Goal: Transaction & Acquisition: Subscribe to service/newsletter

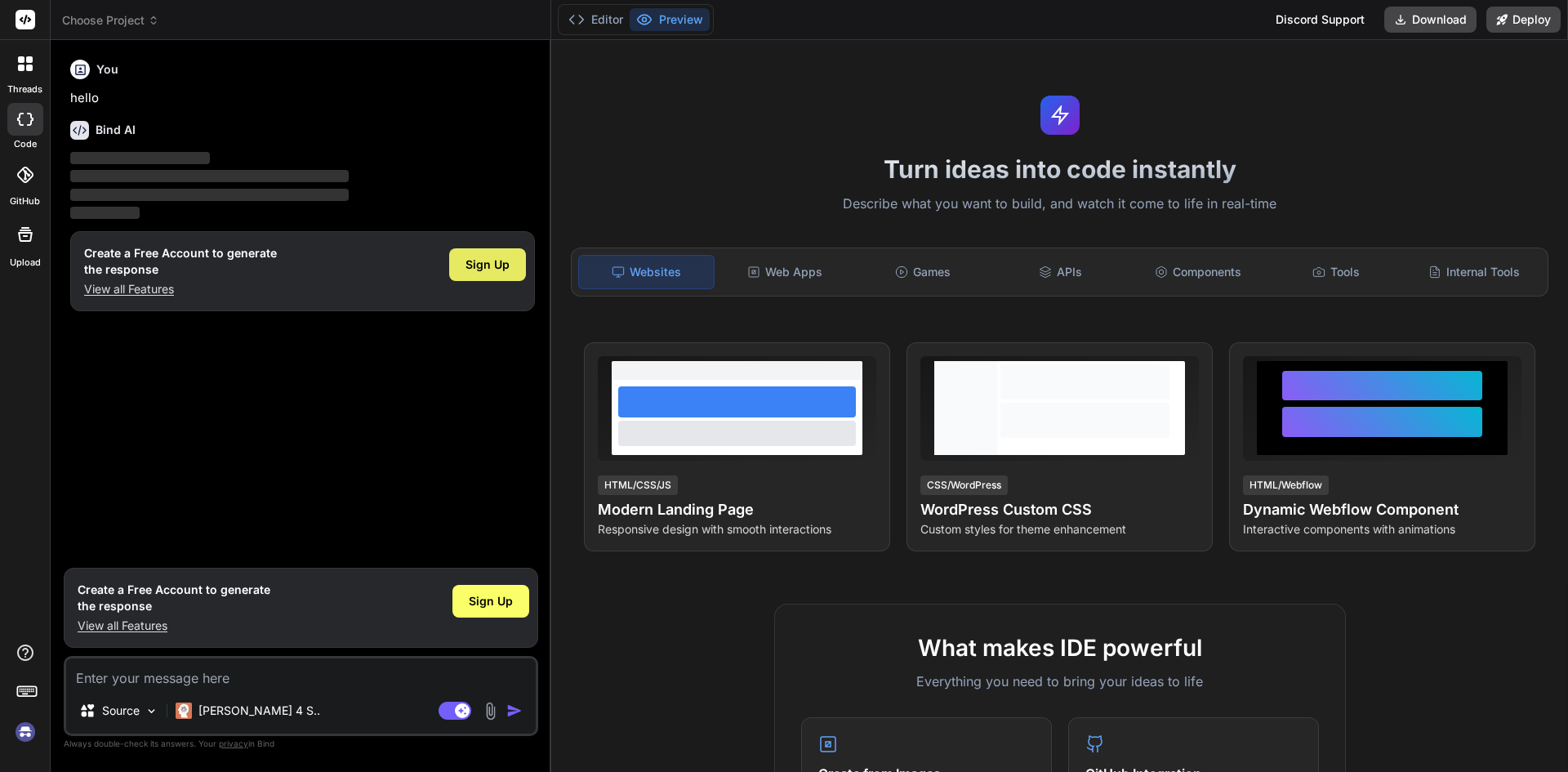
click at [491, 263] on span "Sign Up" at bounding box center [488, 264] width 44 height 16
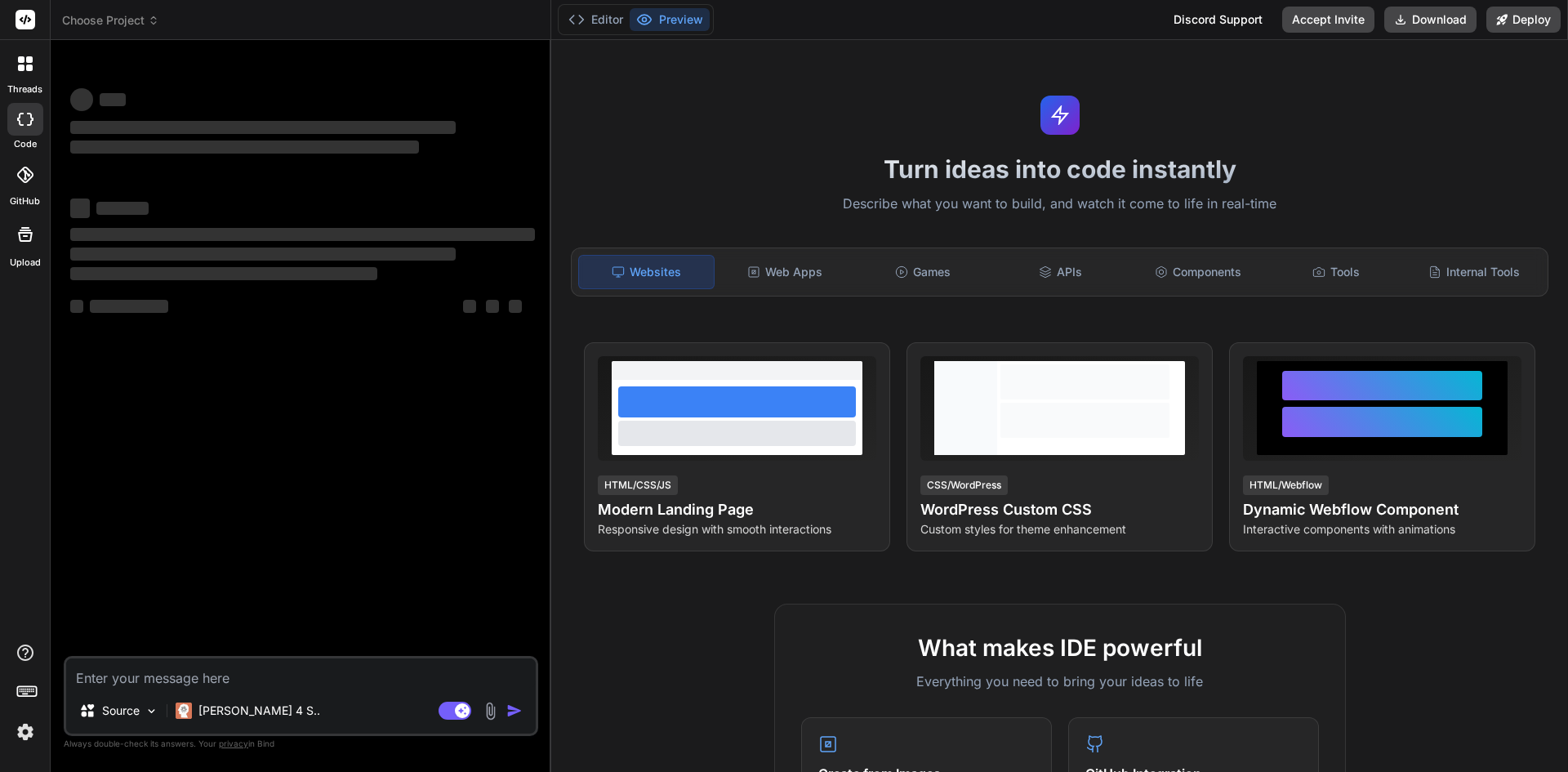
type textarea "x"
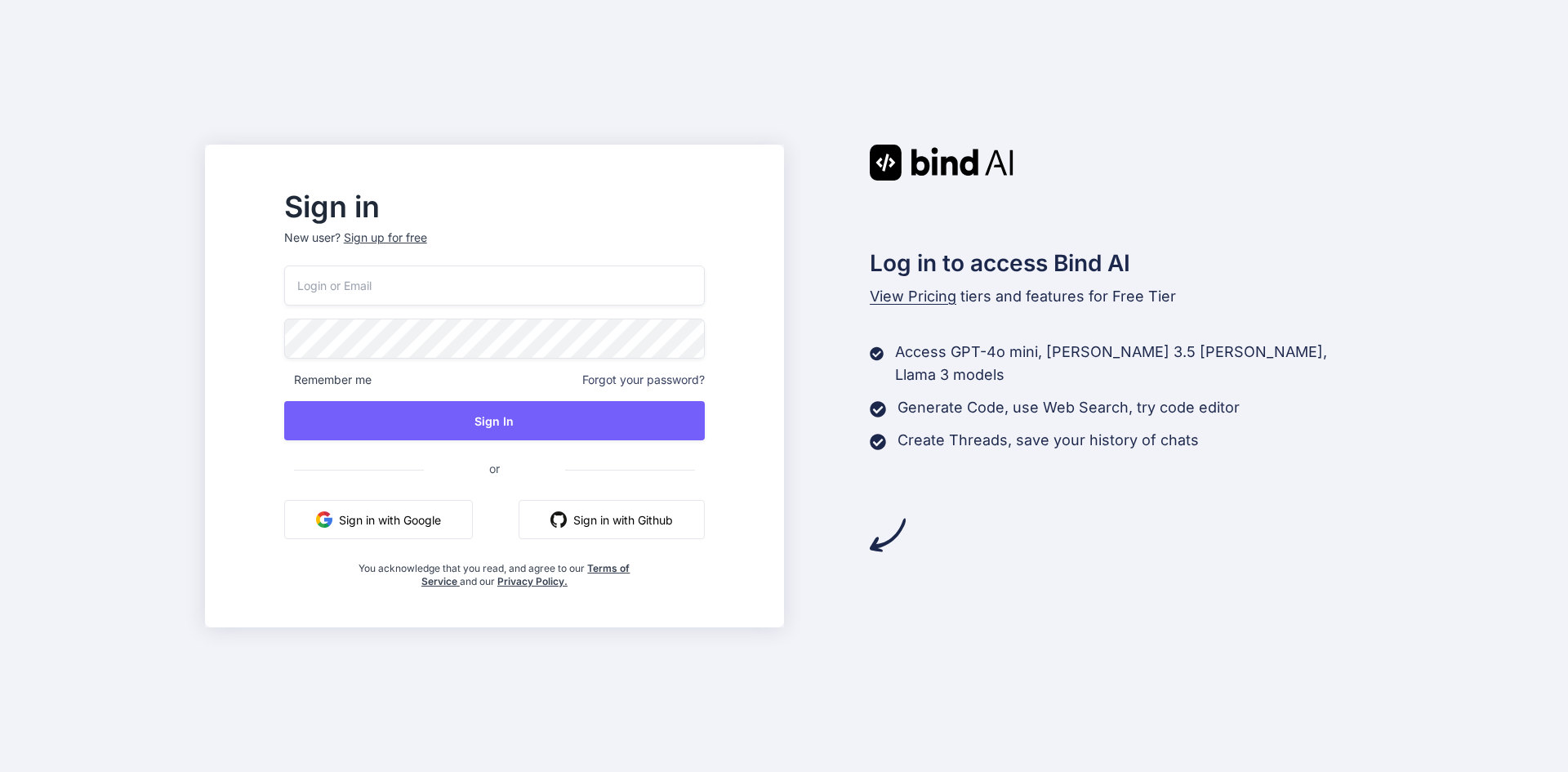
click at [510, 291] on input "email" at bounding box center [494, 285] width 421 height 40
paste input "ID [EMAIL_ADDRESS][DOMAIN_NAME]"
drag, startPoint x: 353, startPoint y: 282, endPoint x: 293, endPoint y: 281, distance: 60.0
click at [293, 281] on div "Sign in New user? Sign up for free ID [EMAIL_ADDRESS][DOMAIN_NAME] Remember me …" at bounding box center [494, 386] width 579 height 483
type input "[EMAIL_ADDRESS][DOMAIN_NAME]"
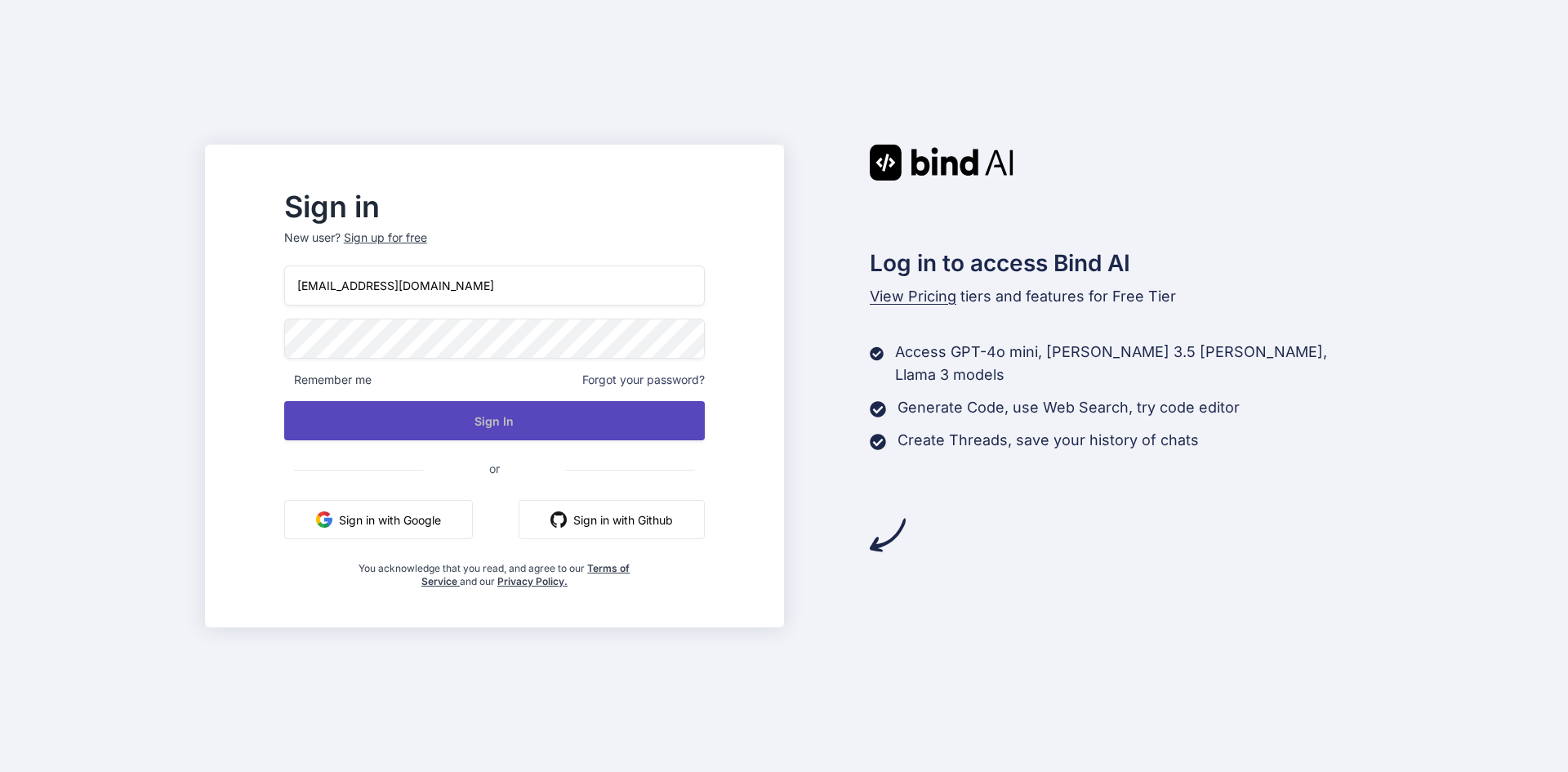
click at [560, 411] on button "Sign In" at bounding box center [494, 421] width 421 height 39
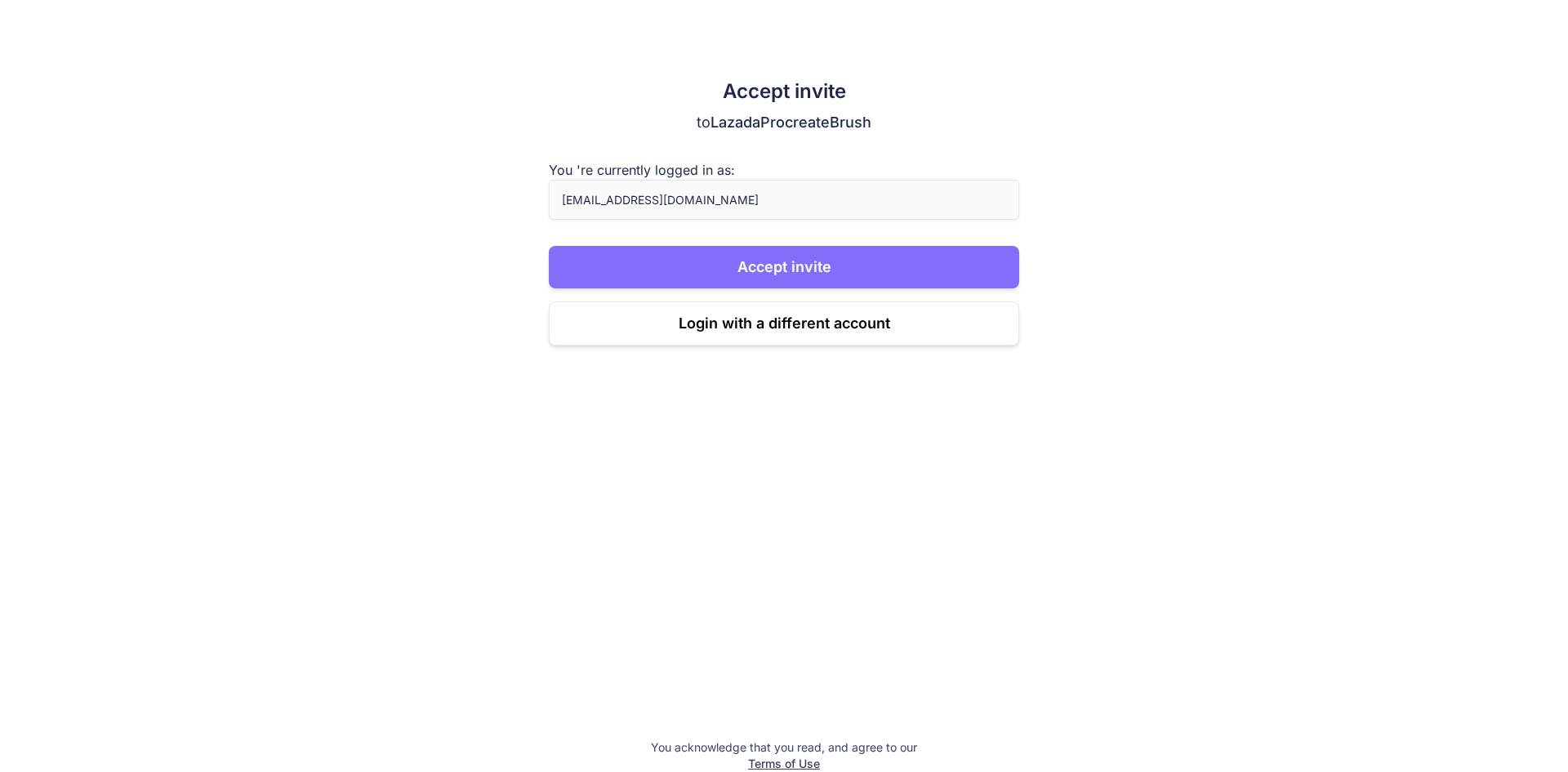
click at [754, 269] on button "Accept invite" at bounding box center [784, 267] width 470 height 42
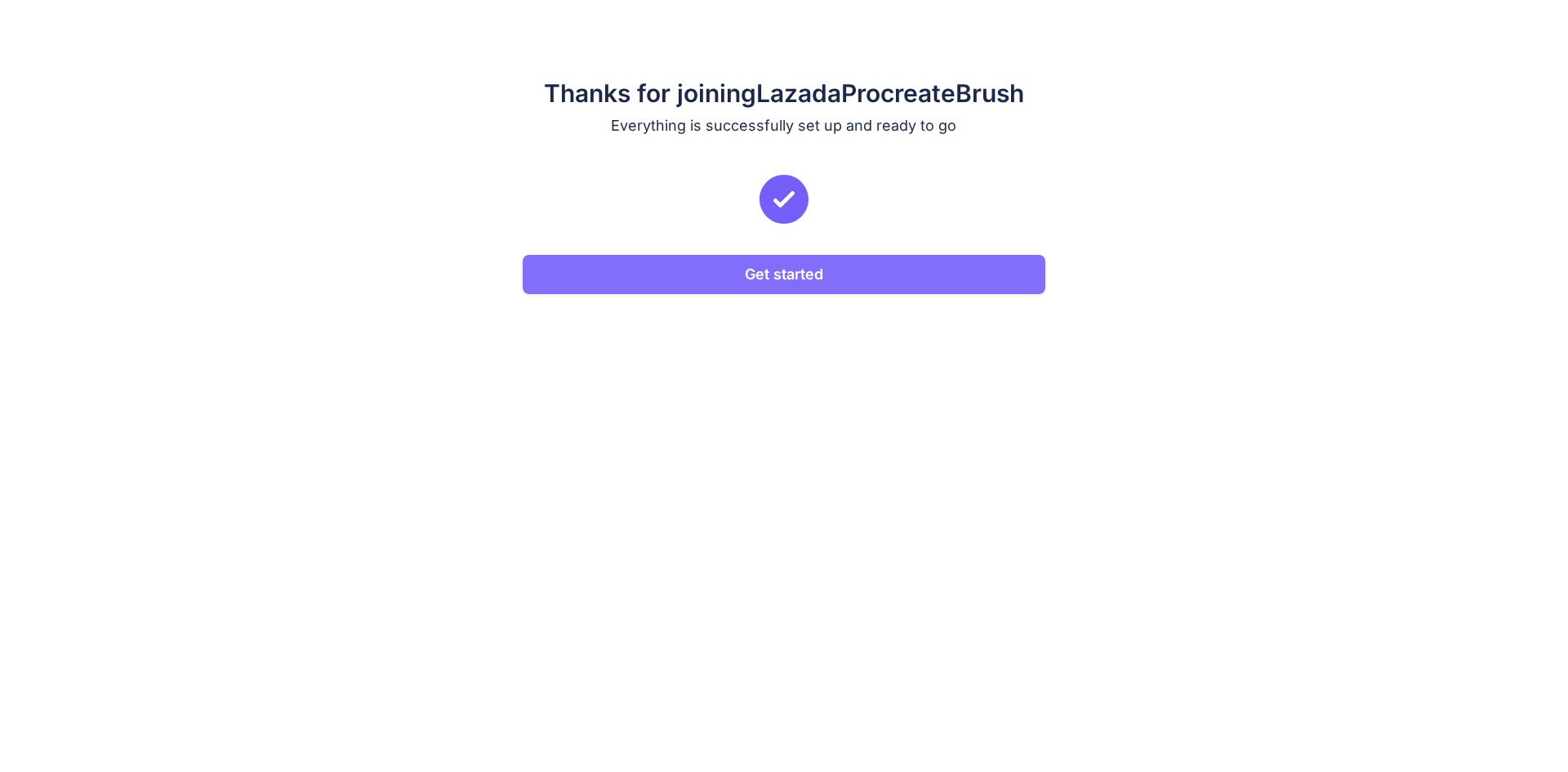
click at [686, 274] on button "Get started" at bounding box center [783, 274] width 522 height 39
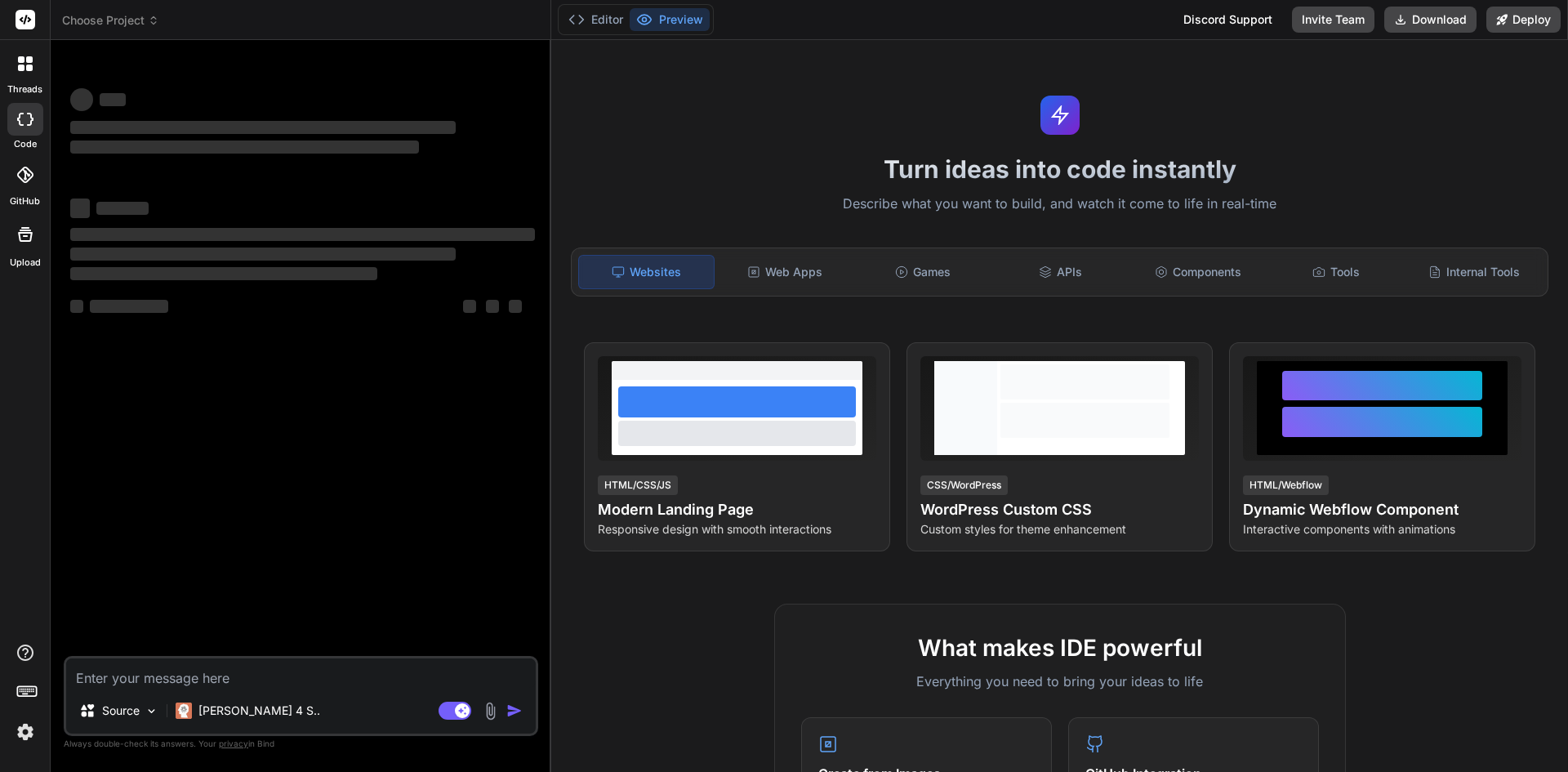
click at [28, 730] on img at bounding box center [25, 731] width 27 height 27
